Goal: Use online tool/utility: Utilize a website feature to perform a specific function

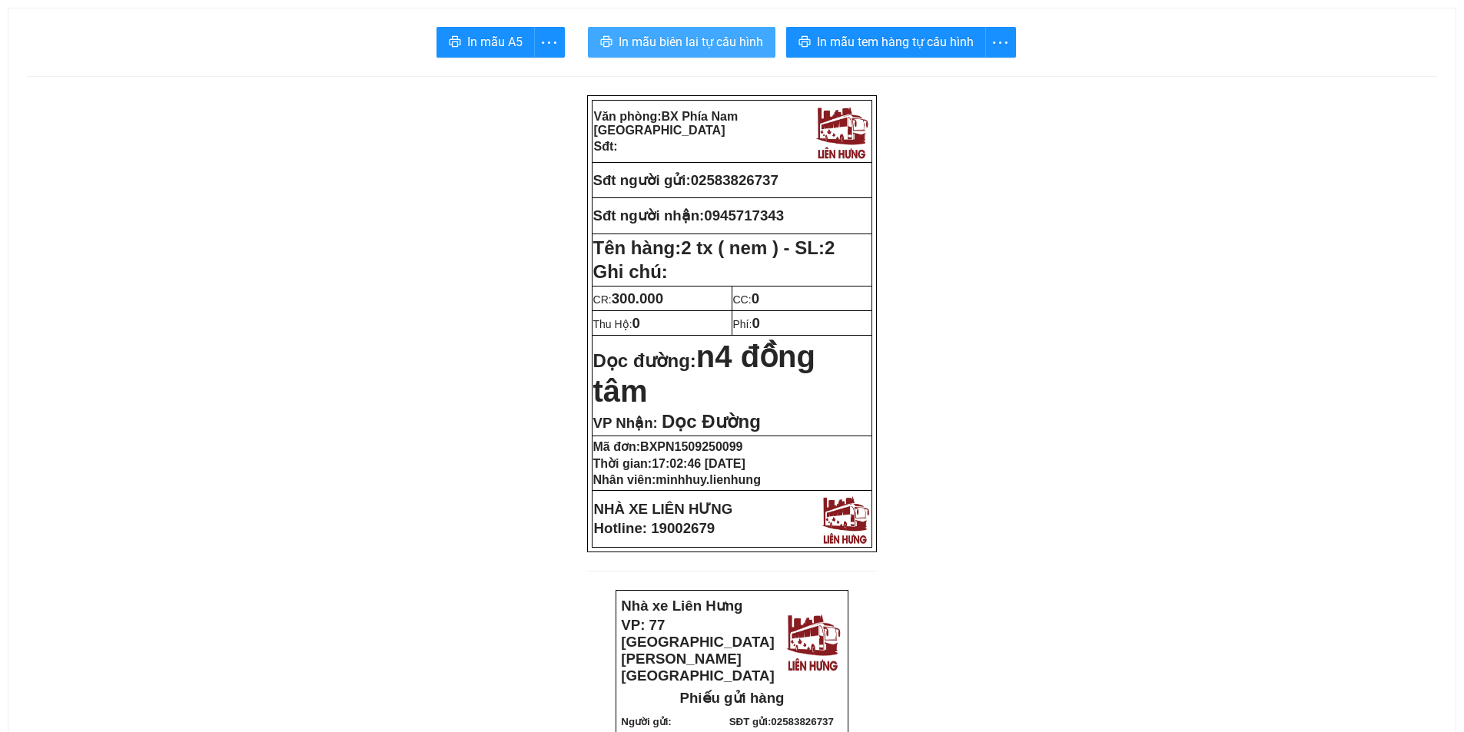
click at [722, 38] on span "In mẫu biên lai tự cấu hình" at bounding box center [690, 41] width 144 height 19
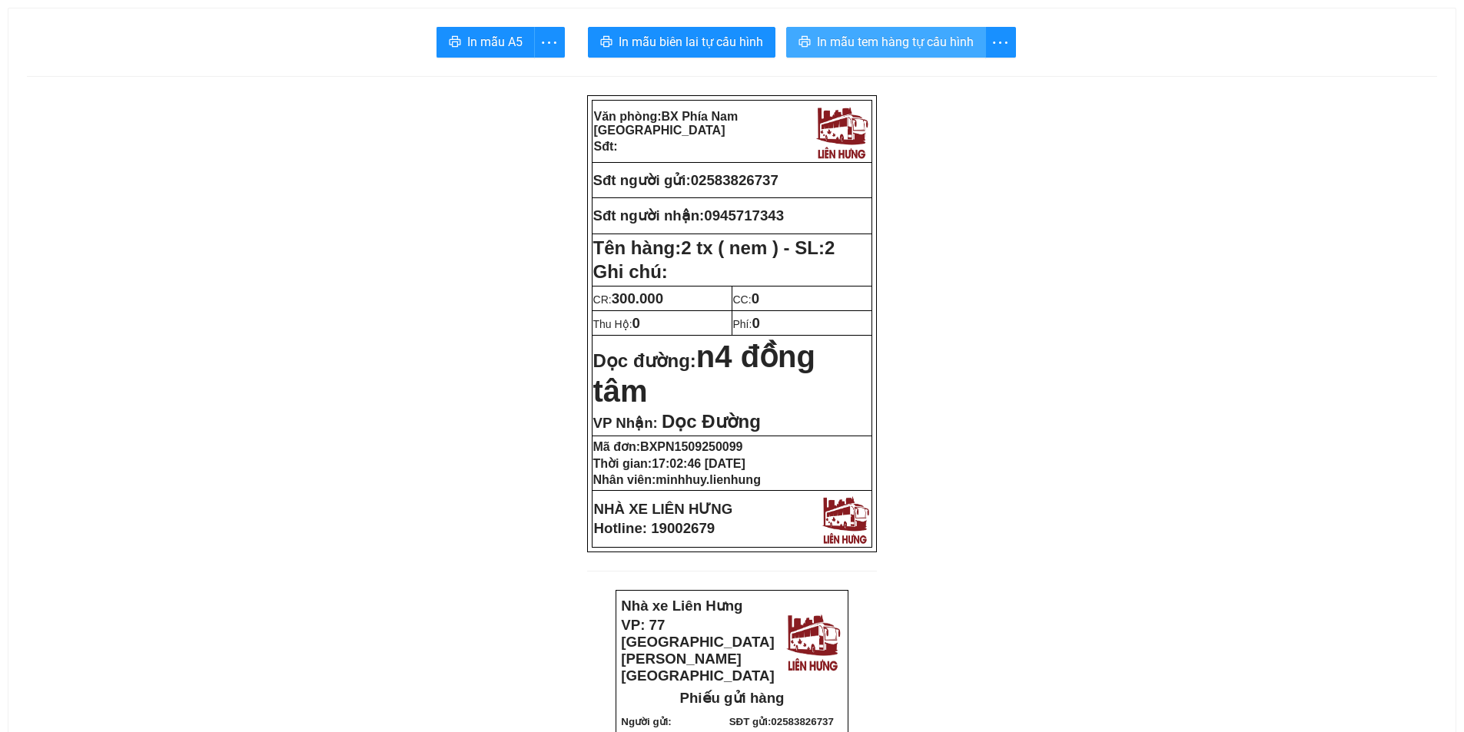
click at [848, 48] on span "In mẫu tem hàng tự cấu hình" at bounding box center [895, 41] width 157 height 19
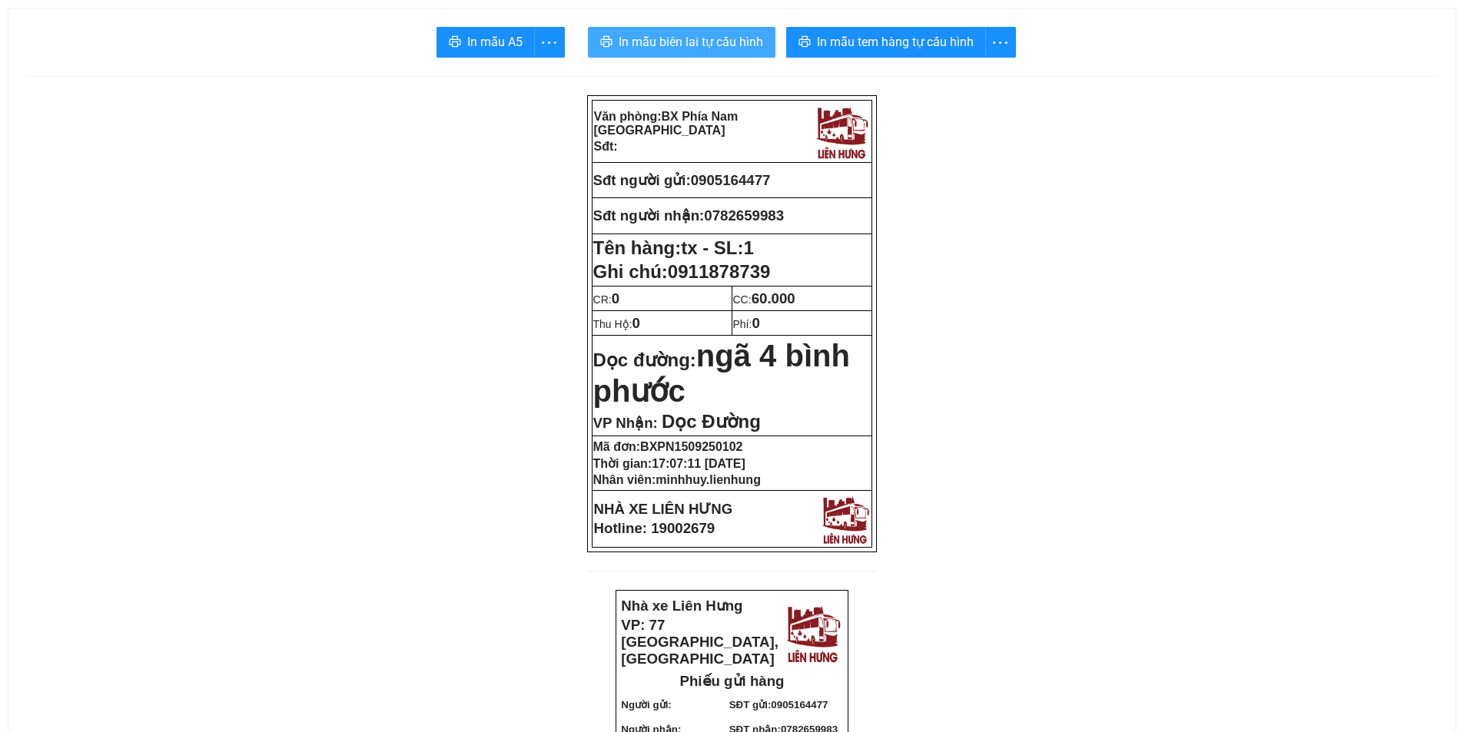
click at [717, 48] on span "In mẫu biên lai tự cấu hình" at bounding box center [690, 41] width 144 height 19
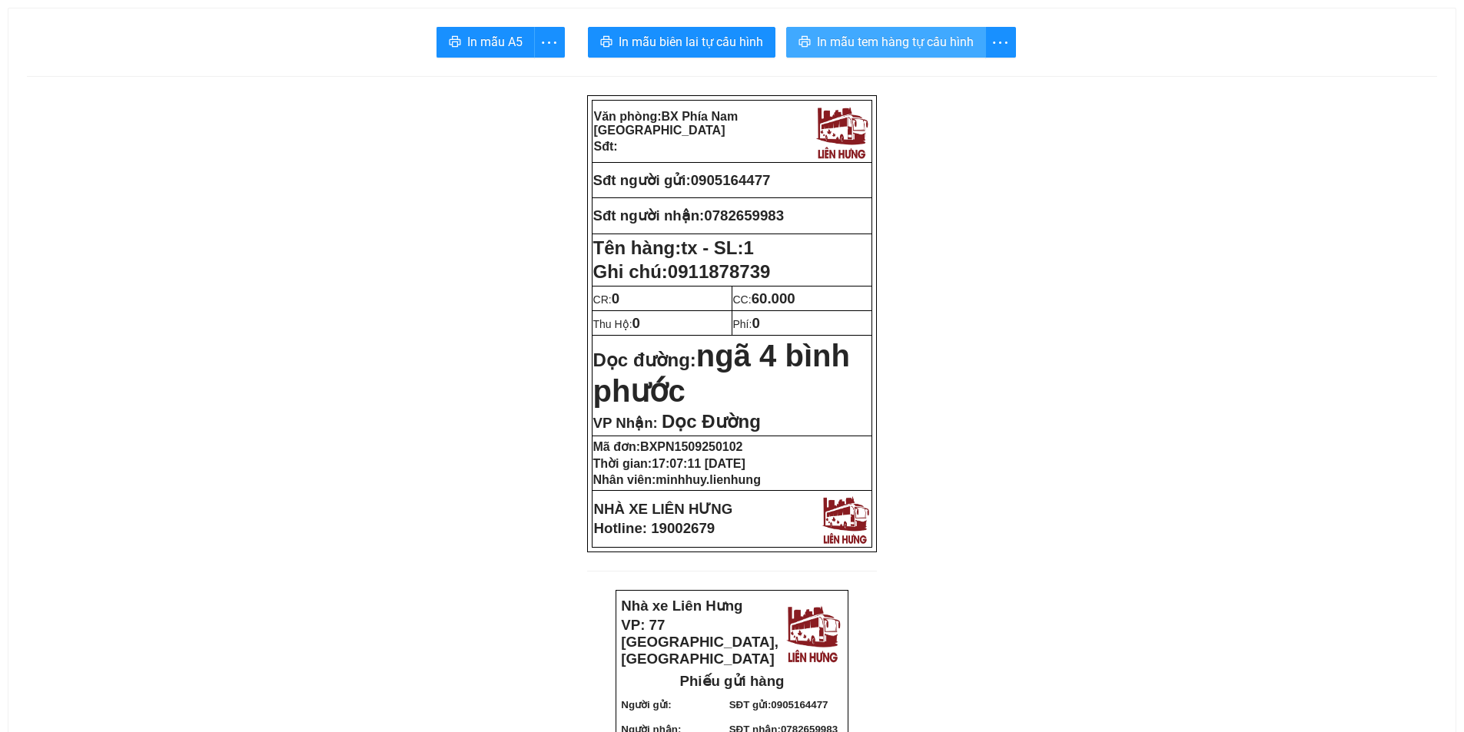
click at [858, 43] on span "In mẫu tem hàng tự cấu hình" at bounding box center [895, 41] width 157 height 19
